Goal: Check status: Check status

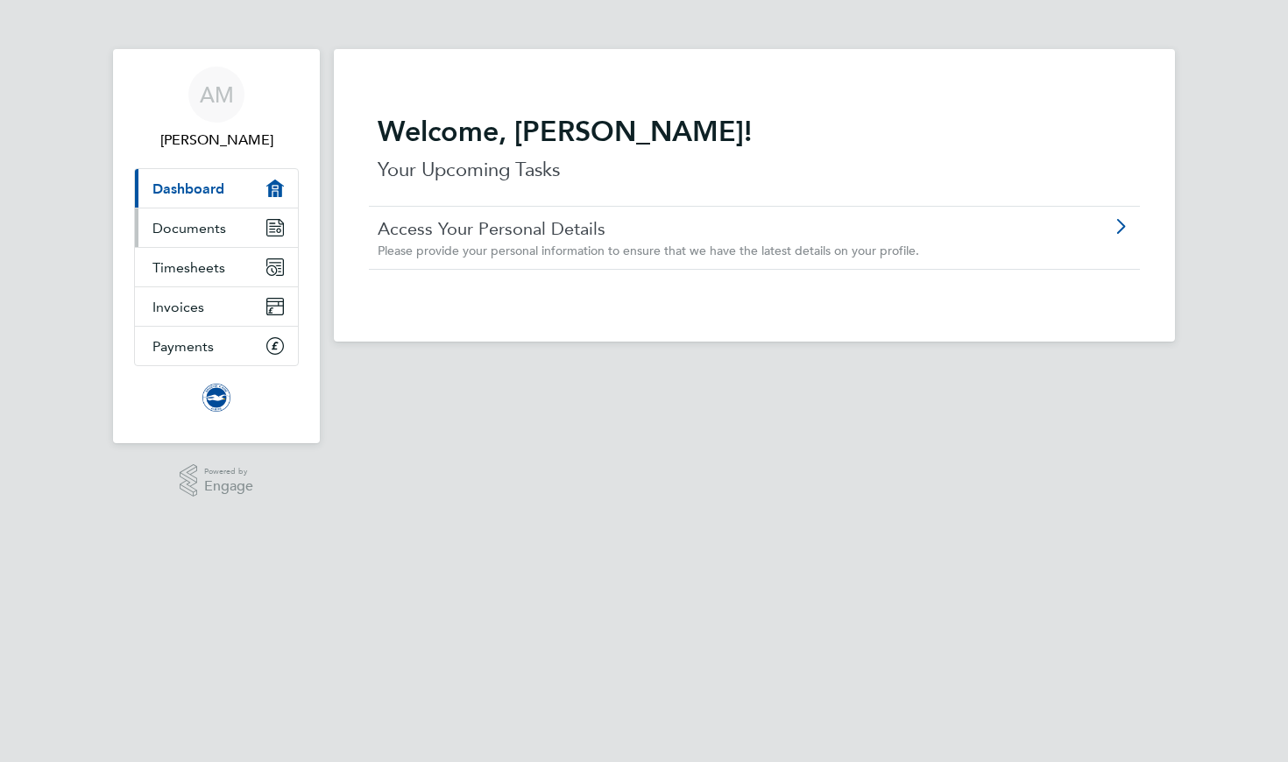
click at [242, 234] on link "Documents" at bounding box center [216, 228] width 163 height 39
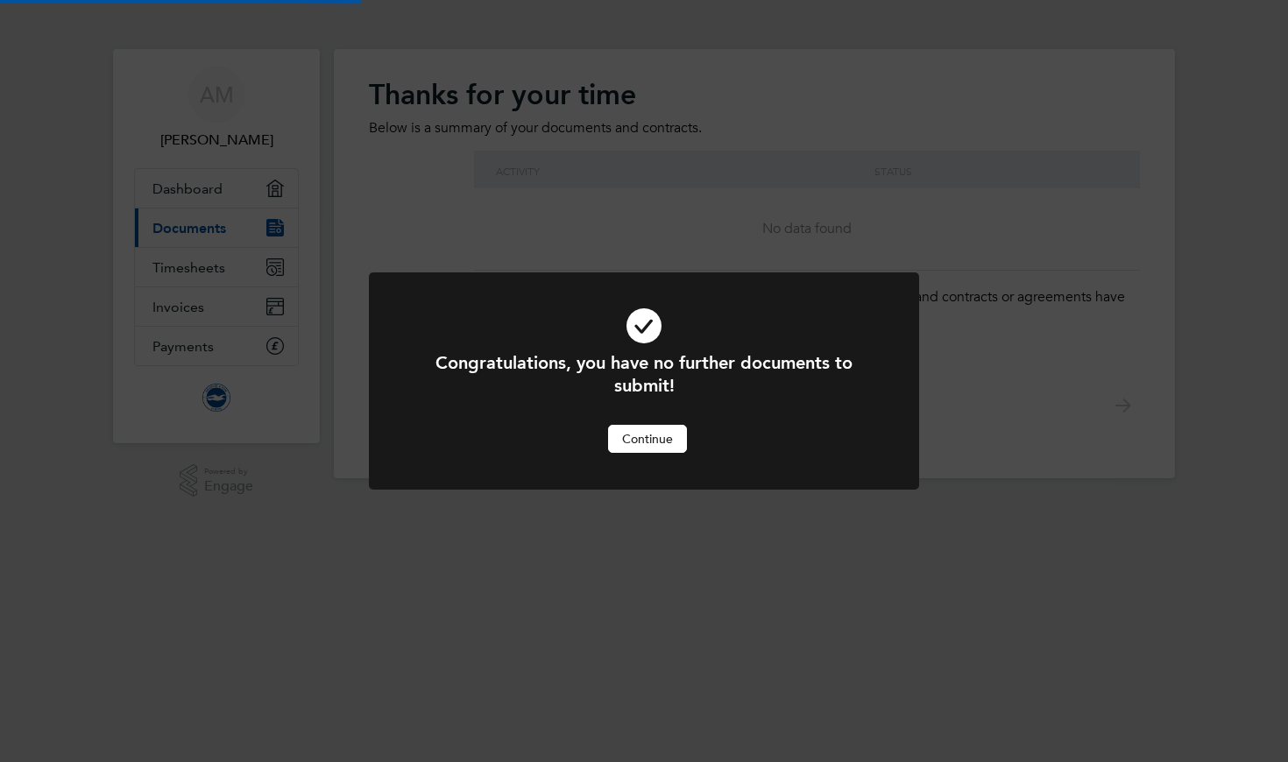
click at [231, 261] on div "Congratulations, you have no further documents to submit! Cancel Continue" at bounding box center [644, 381] width 1288 height 762
click at [668, 435] on button "Continue" at bounding box center [647, 439] width 79 height 28
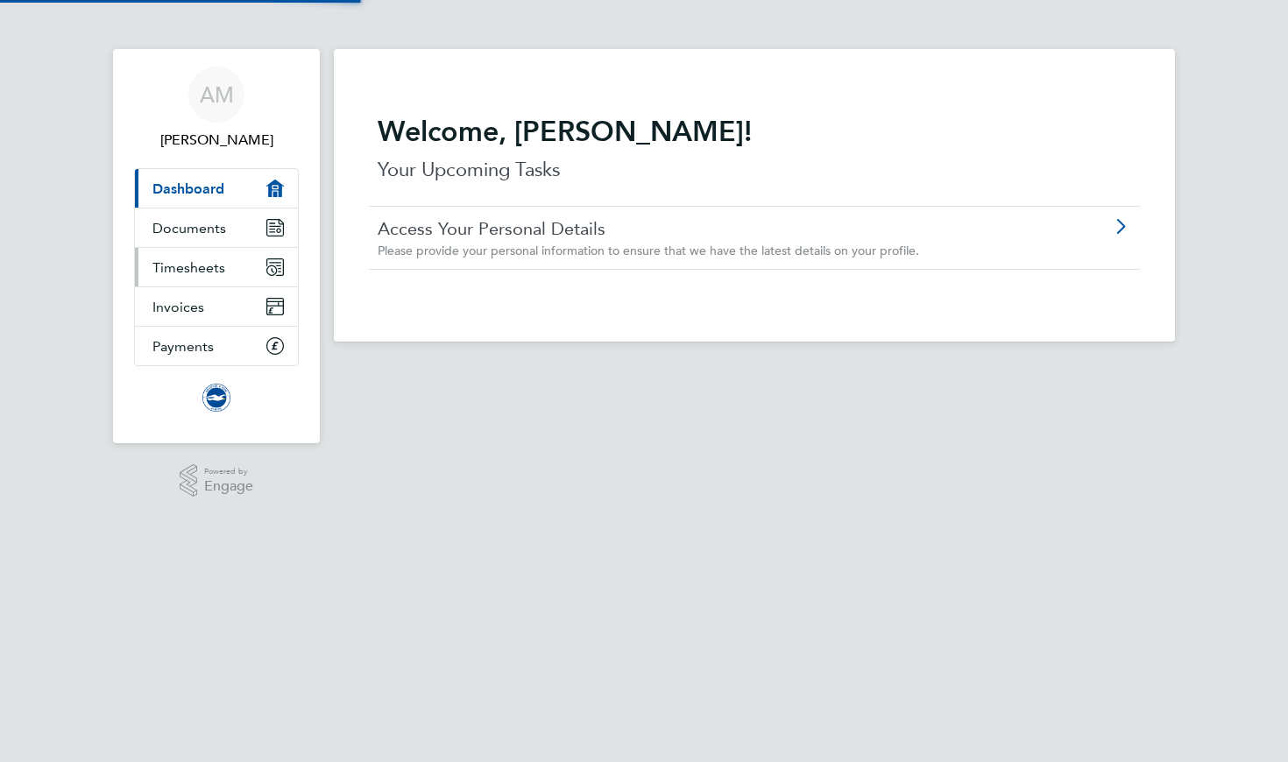
click at [238, 259] on link "Timesheets" at bounding box center [216, 267] width 163 height 39
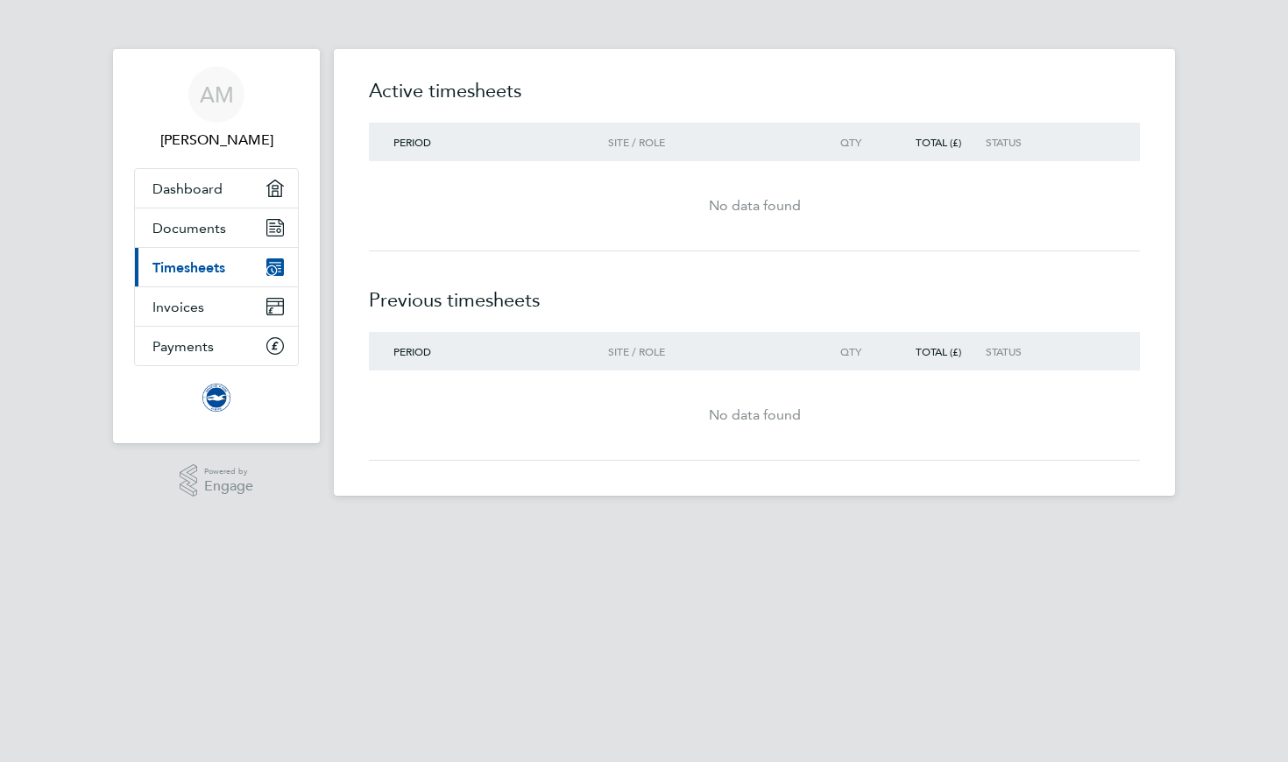
click at [421, 138] on span "Period" at bounding box center [412, 142] width 38 height 14
click at [788, 205] on div "No data found" at bounding box center [754, 205] width 771 height 21
drag, startPoint x: 788, startPoint y: 205, endPoint x: 722, endPoint y: 205, distance: 66.6
click at [722, 205] on div "No data found" at bounding box center [754, 205] width 771 height 21
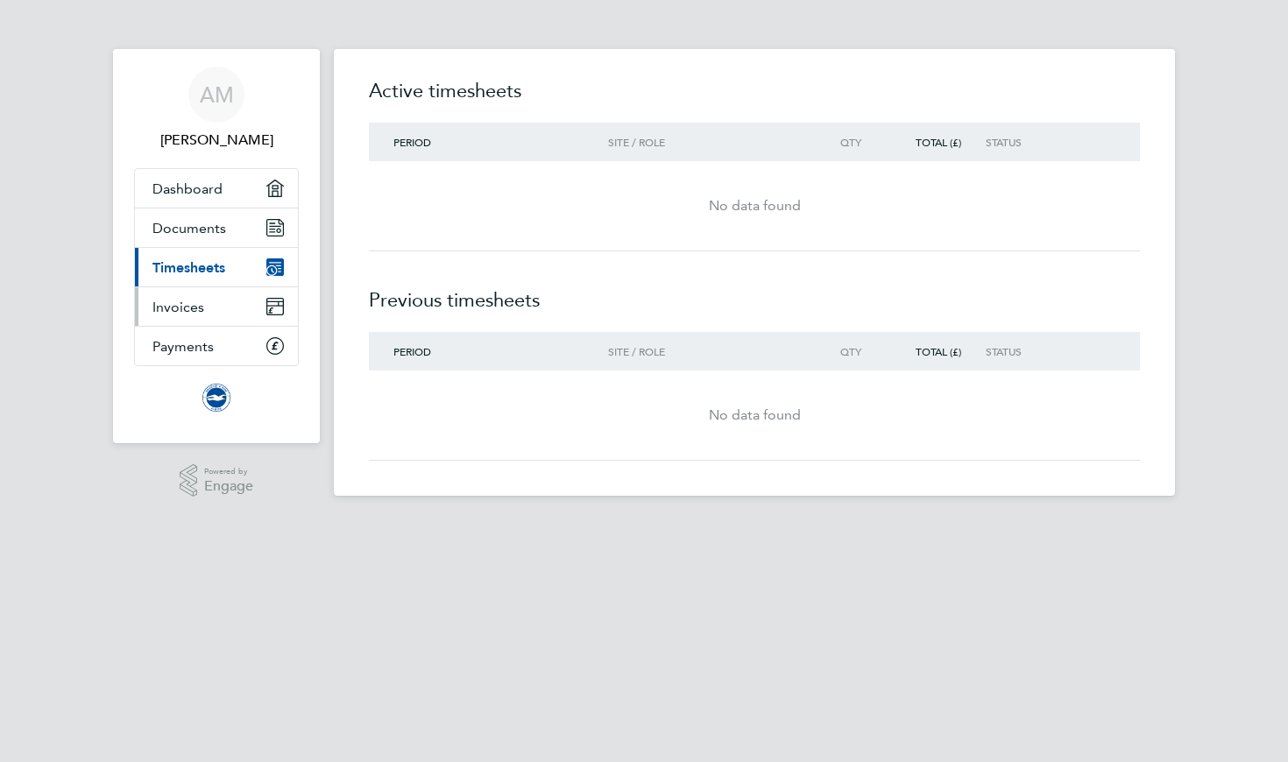
click at [223, 315] on link "Invoices" at bounding box center [216, 306] width 163 height 39
